Goal: Task Accomplishment & Management: Complete application form

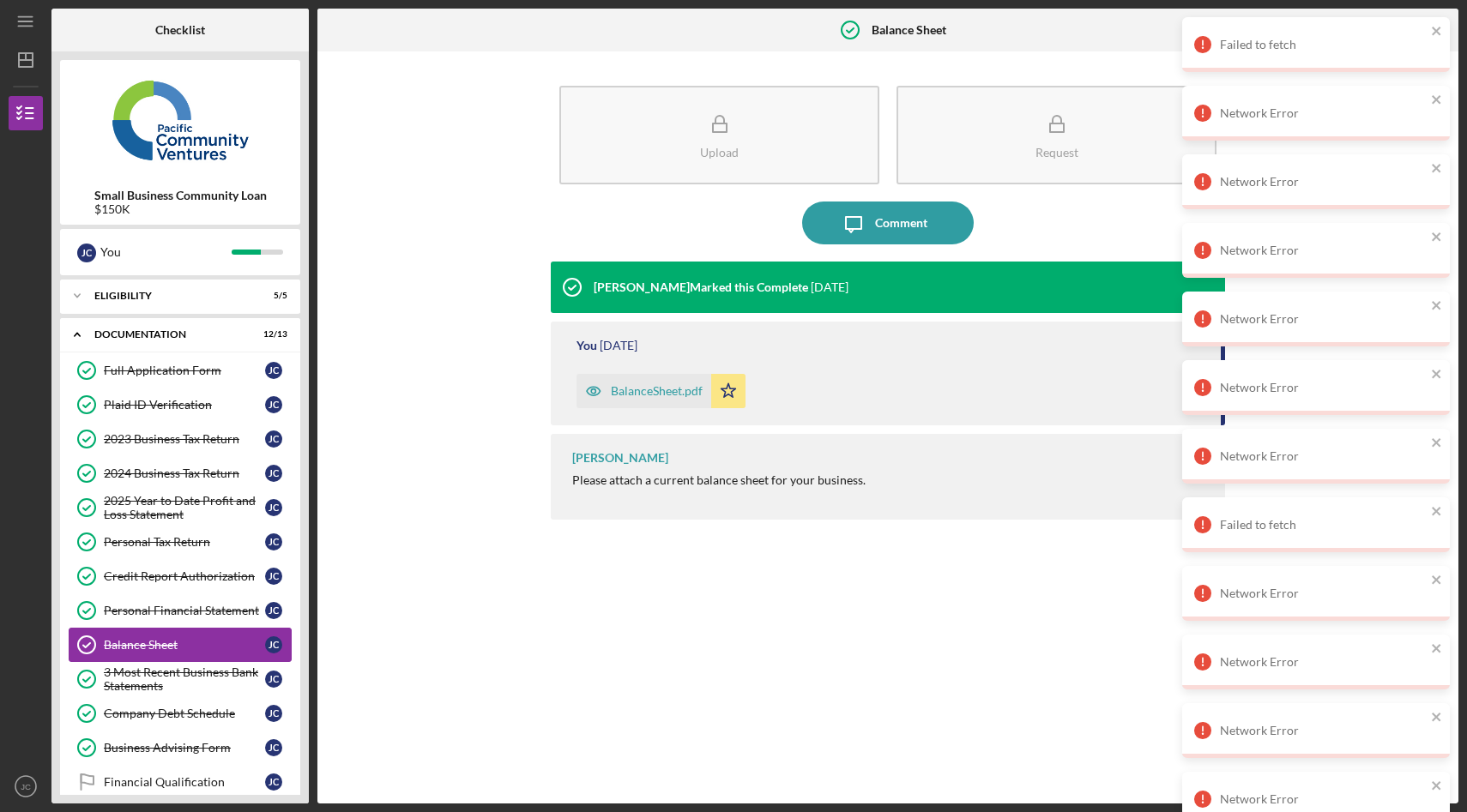
scroll to position [99, 0]
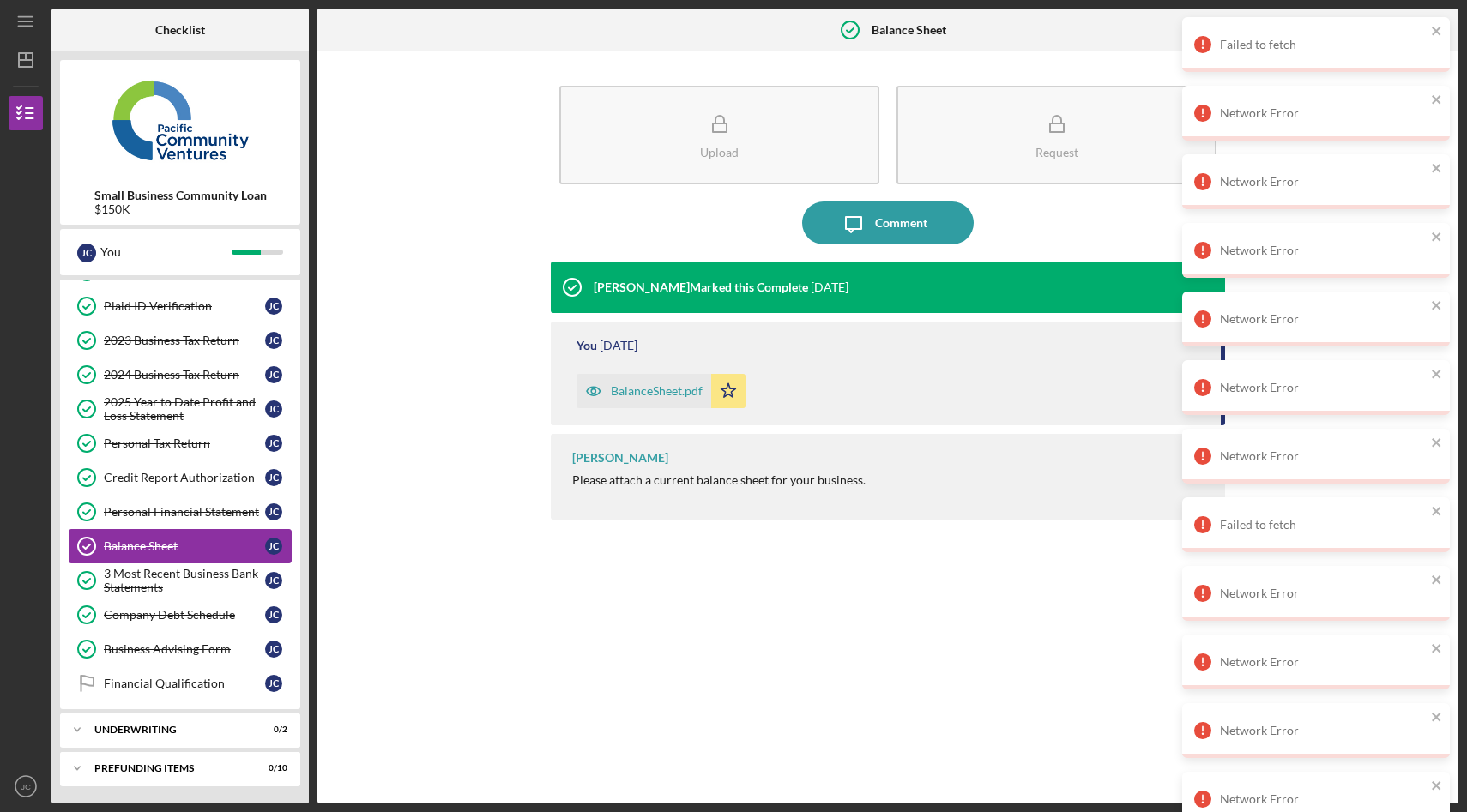
click at [172, 544] on div "Balance Sheet" at bounding box center [184, 546] width 161 height 14
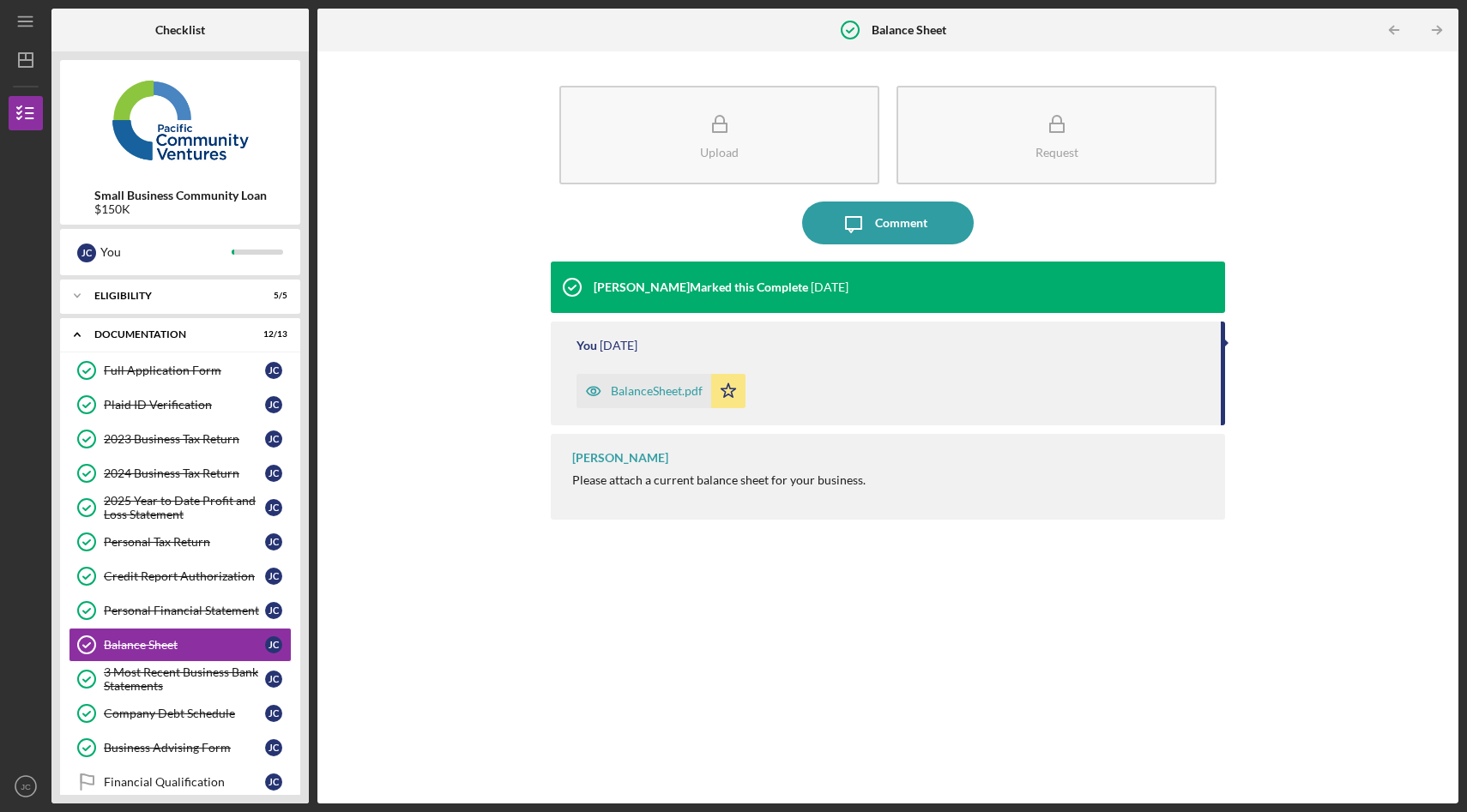
scroll to position [69, 0]
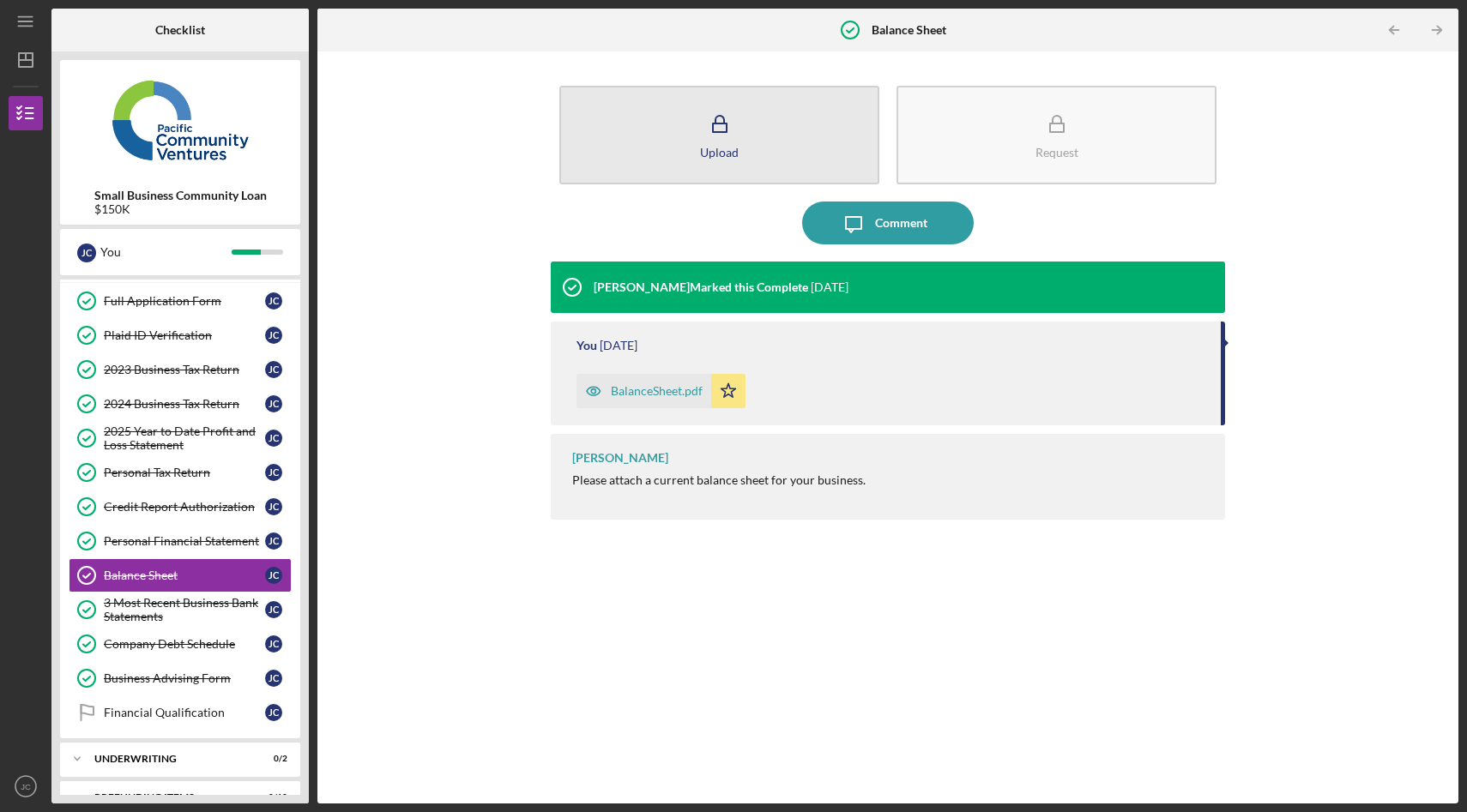
click at [740, 145] on button "Upload" at bounding box center [718, 135] width 320 height 99
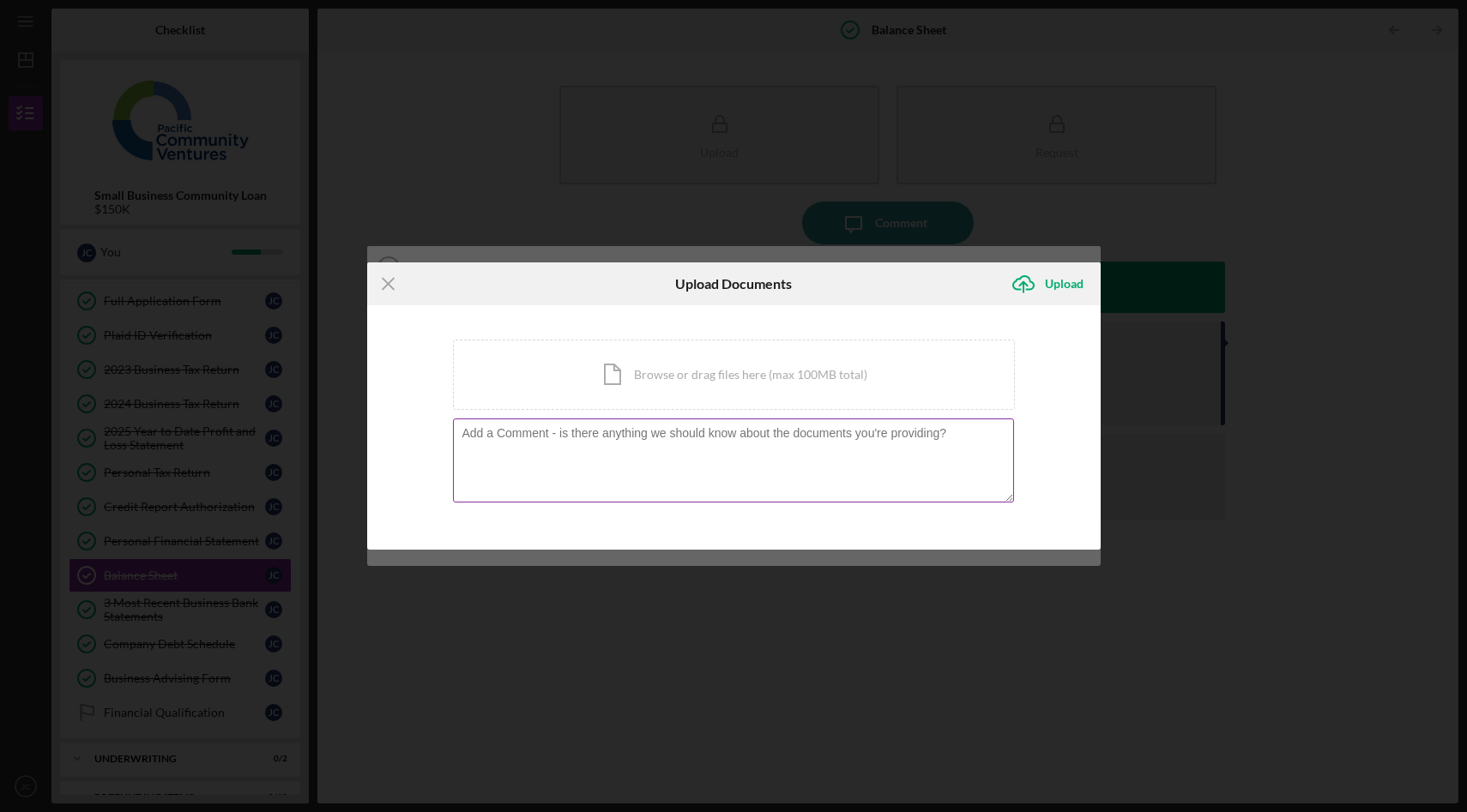
click at [660, 468] on textarea at bounding box center [734, 460] width 561 height 84
click at [669, 394] on div "Icon/Document Browse or drag files here (max 100MB total) Tap to choose files o…" at bounding box center [734, 375] width 562 height 70
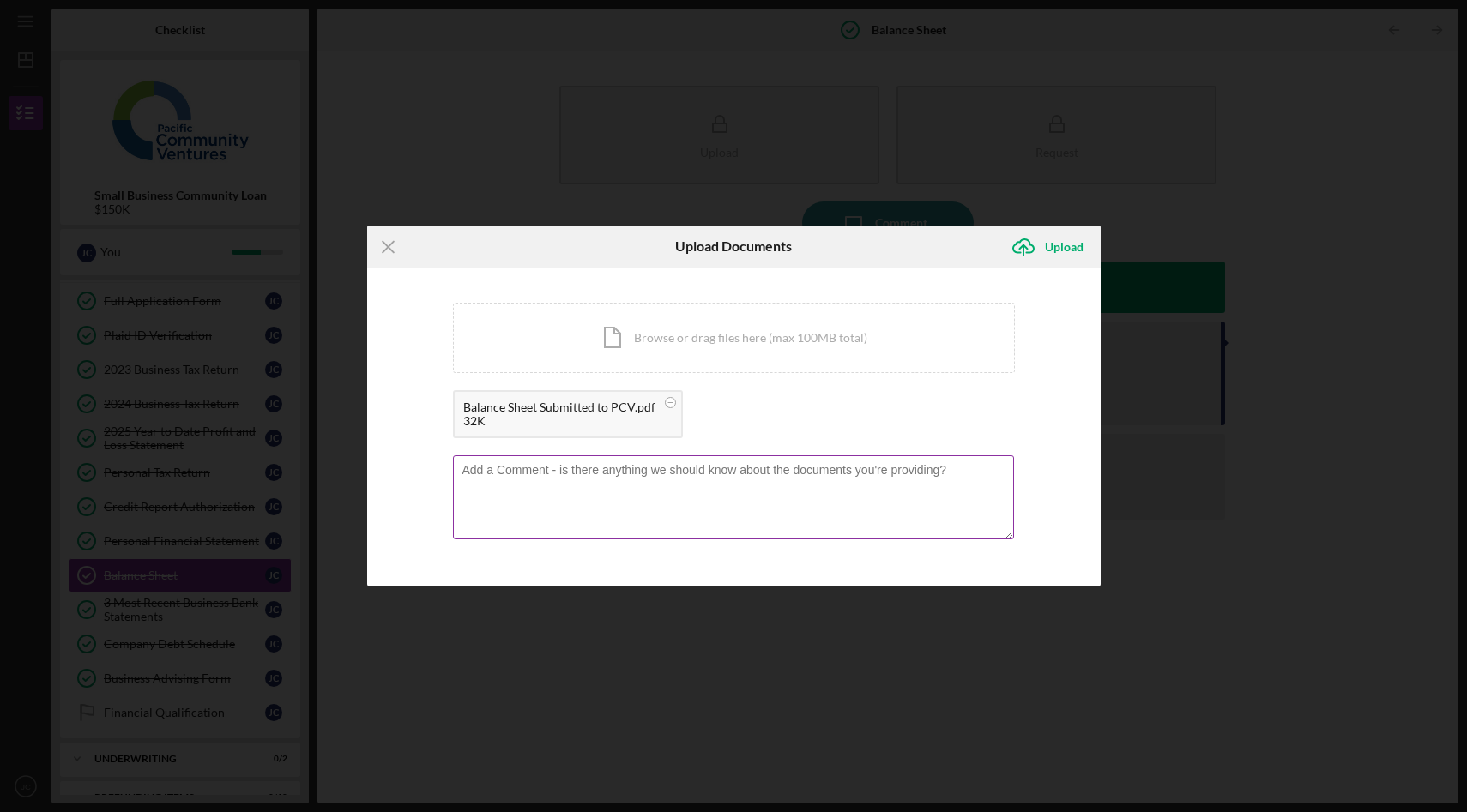
click at [685, 484] on textarea at bounding box center [734, 497] width 561 height 84
type textarea "Updated balance sheet to clarify the sole proprietorship versus the corporation."
click at [1070, 242] on div "Upload" at bounding box center [1064, 246] width 39 height 34
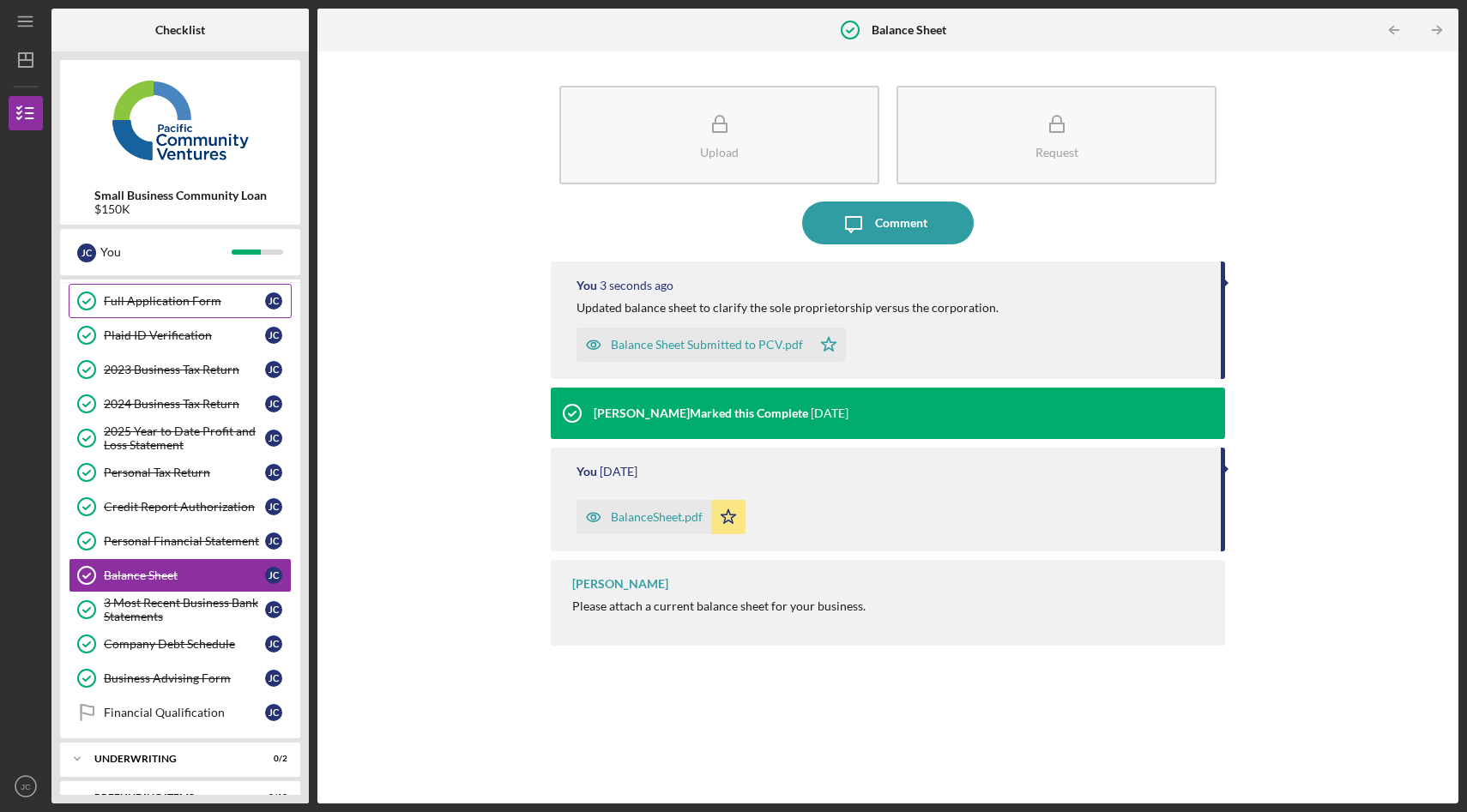
click at [224, 300] on div "Full Application Form" at bounding box center [184, 301] width 161 height 14
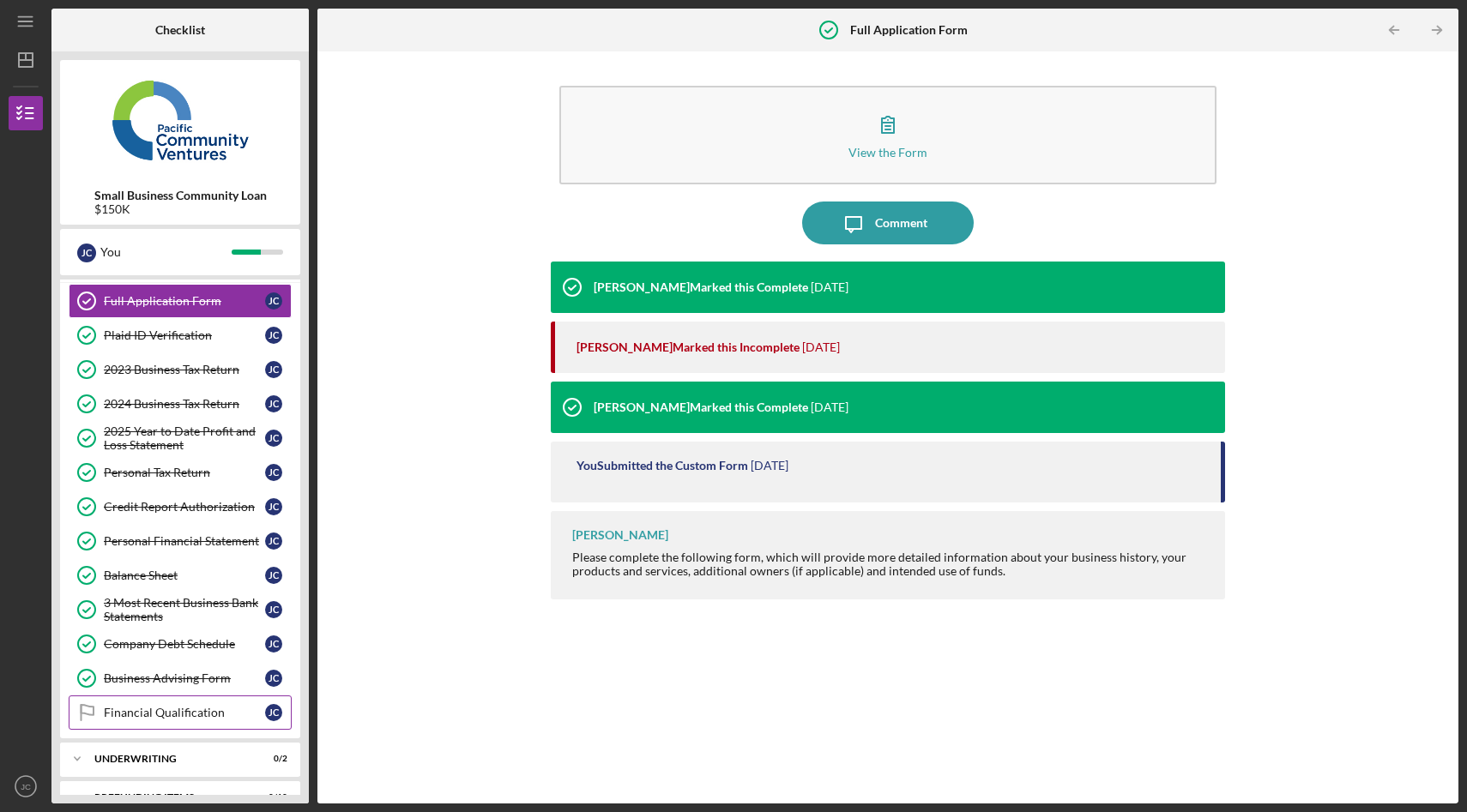
click at [169, 705] on div "Financial Qualification" at bounding box center [184, 712] width 161 height 14
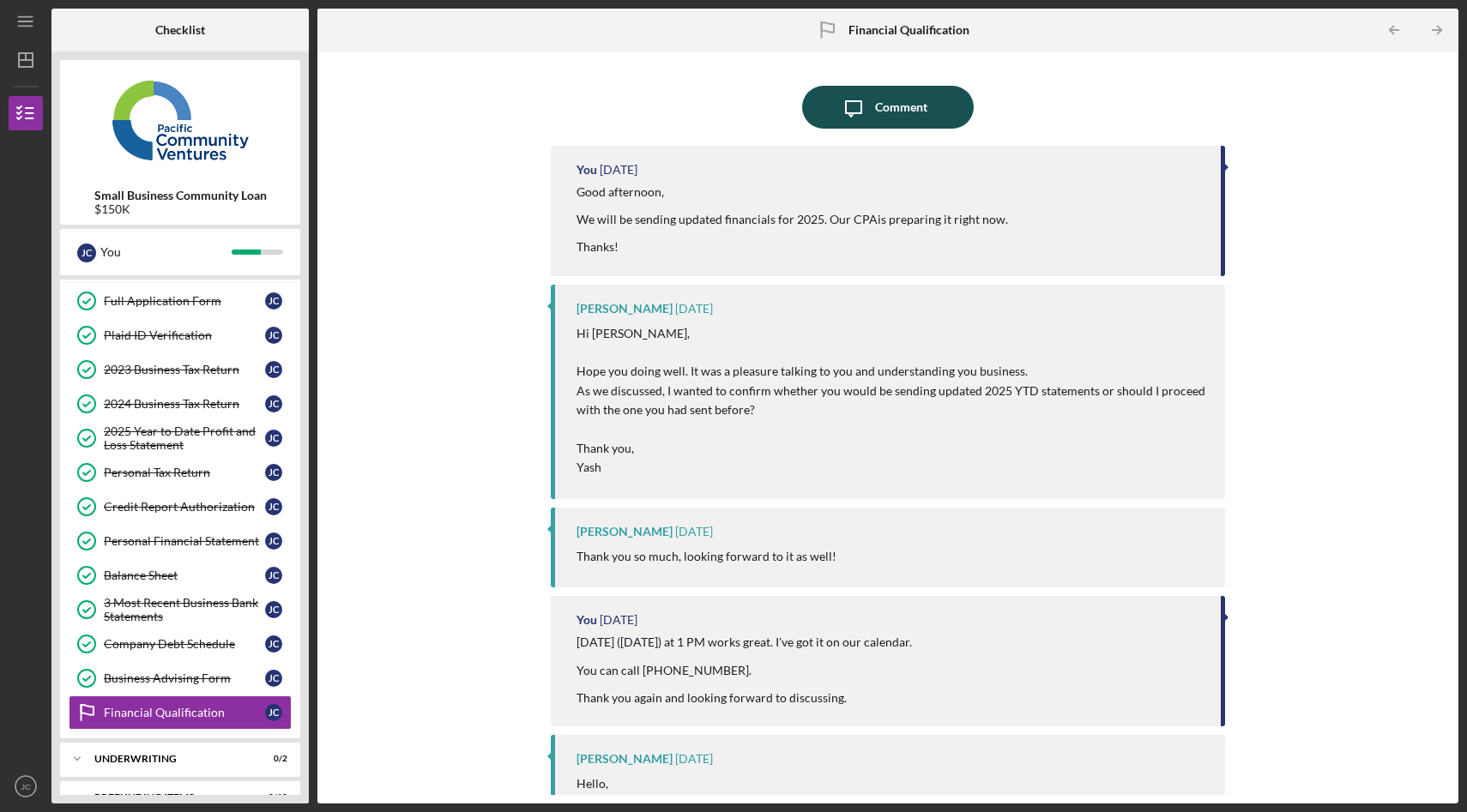
click at [875, 115] on div "Comment" at bounding box center [901, 107] width 53 height 43
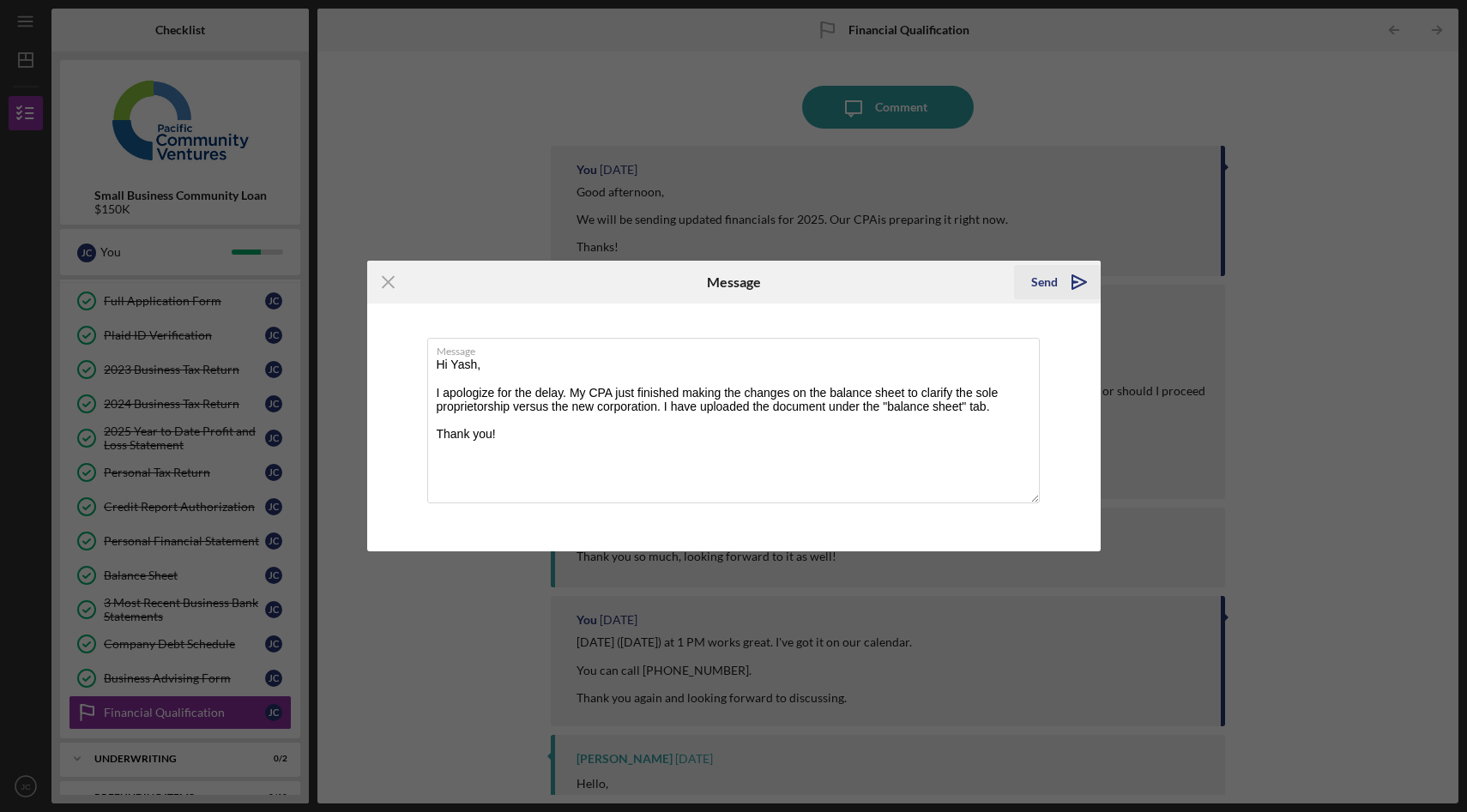
type textarea "Hi Yash, I apologize for the delay. My CPA just finished making the changes on …"
click at [1073, 284] on icon "Icon/icon-invite-send" at bounding box center [1079, 282] width 43 height 43
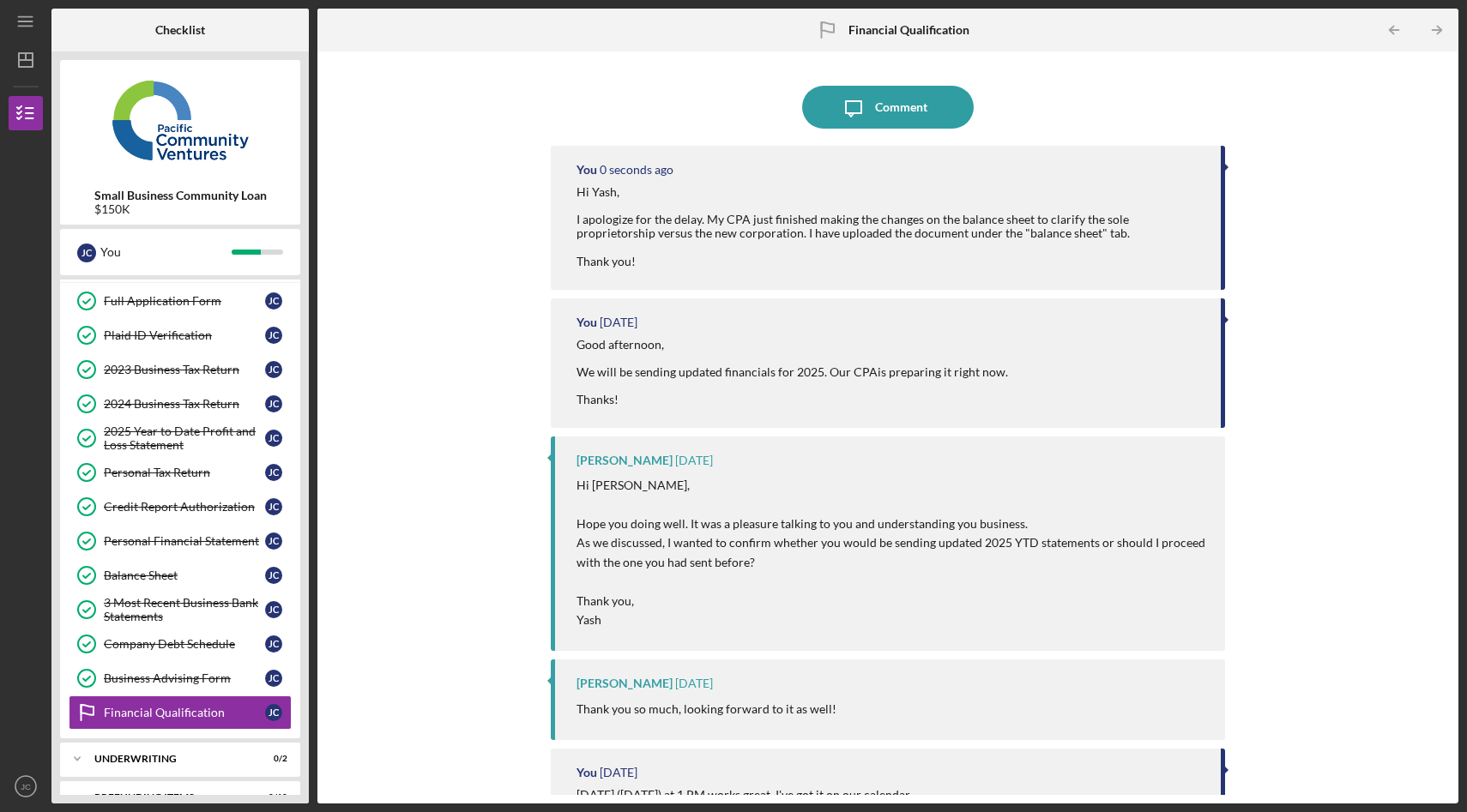
click at [459, 332] on div "Icon/Message Comment You 0 seconds ago Hi [PERSON_NAME], I apologize for the de…" at bounding box center [888, 427] width 1124 height 735
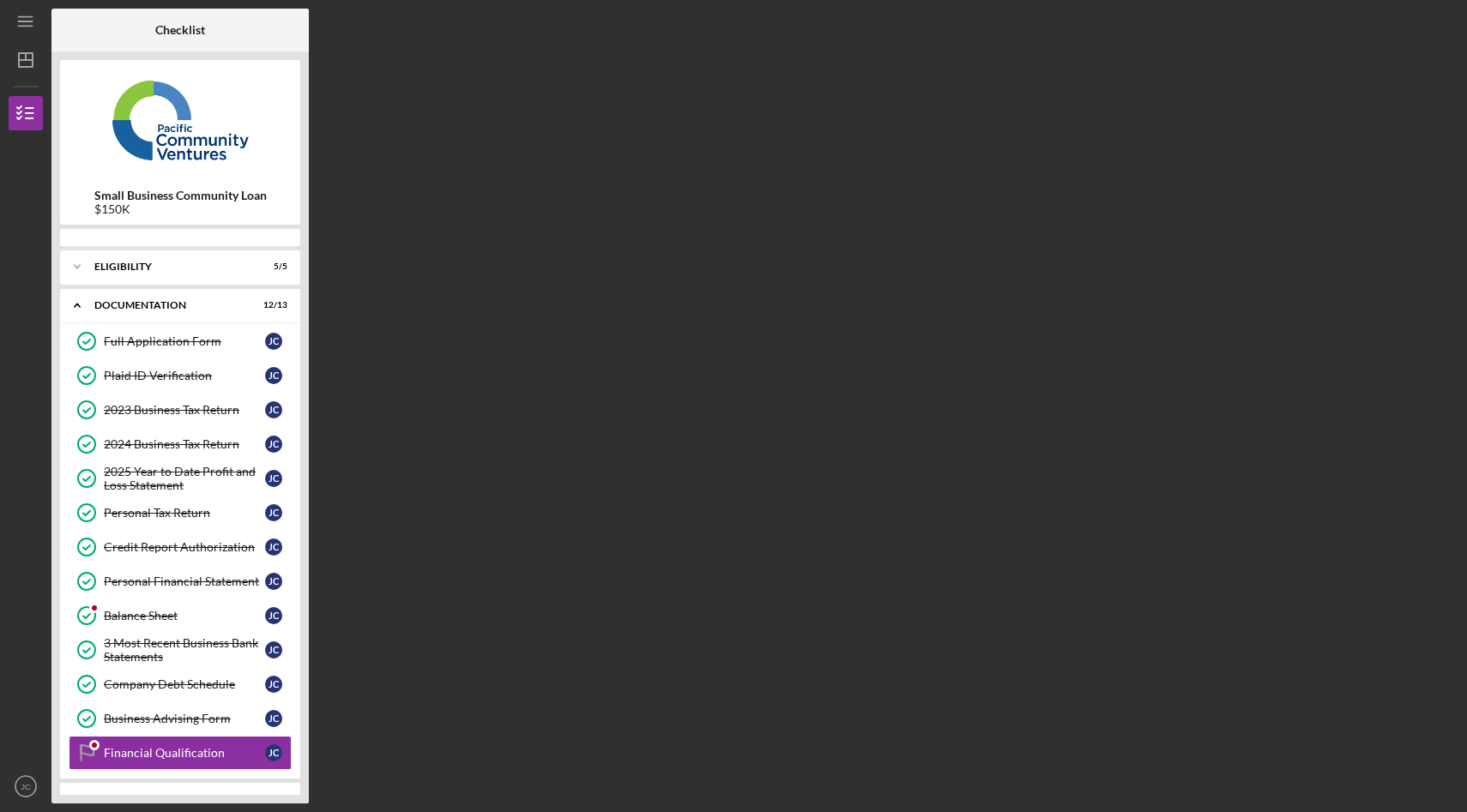
scroll to position [69, 0]
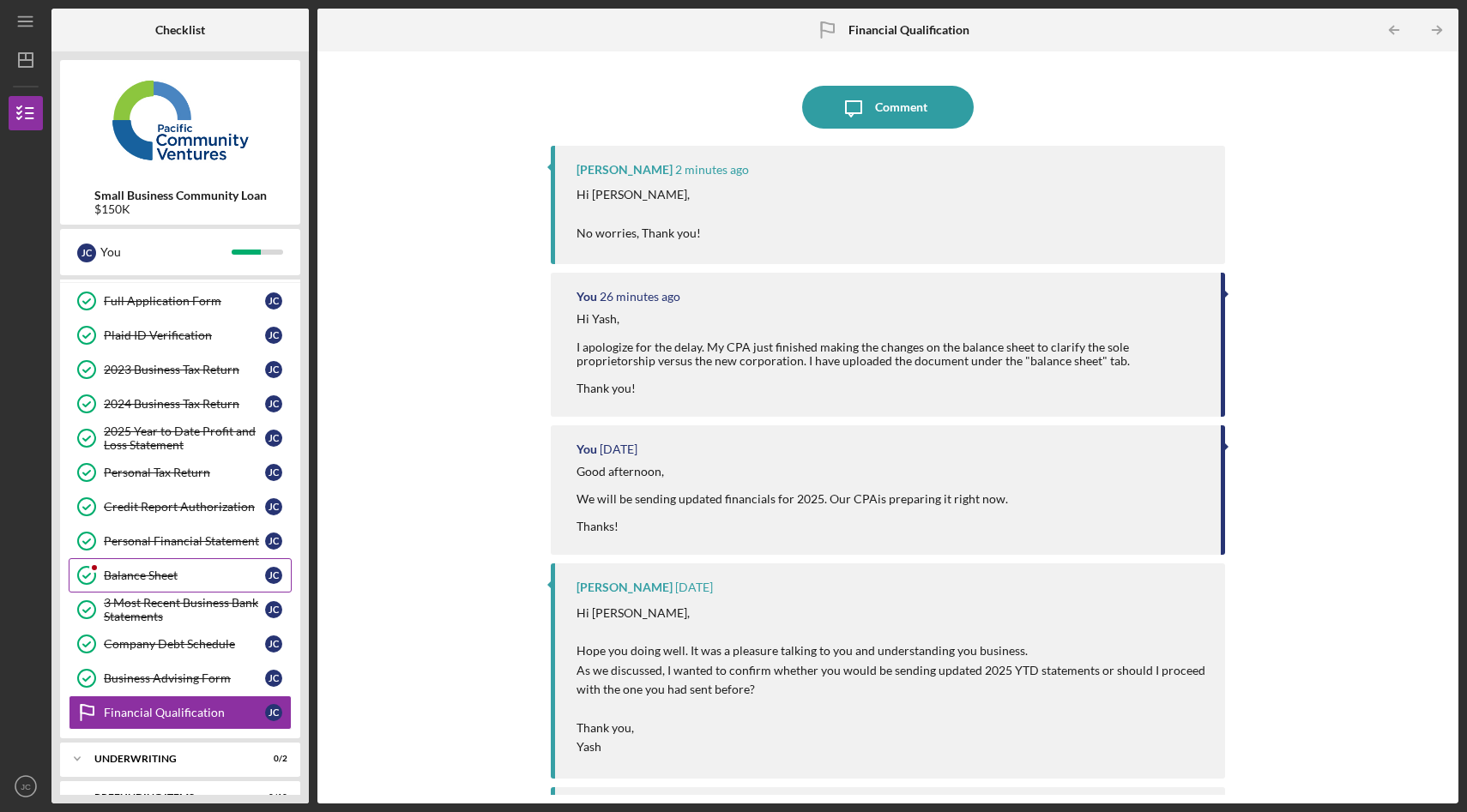
click at [163, 580] on div "Balance Sheet" at bounding box center [184, 576] width 161 height 14
